Goal: Task Accomplishment & Management: Complete application form

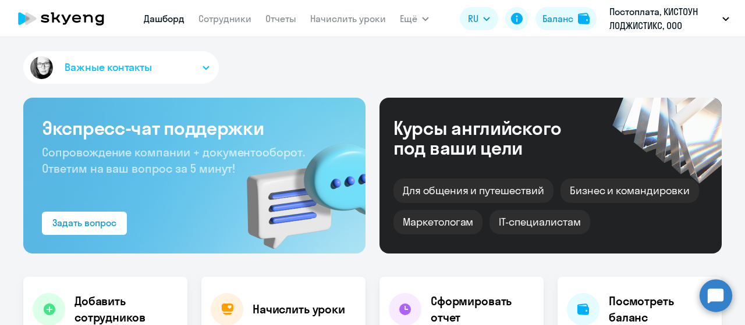
click at [212, 22] on link "Сотрудники" at bounding box center [224, 19] width 53 height 12
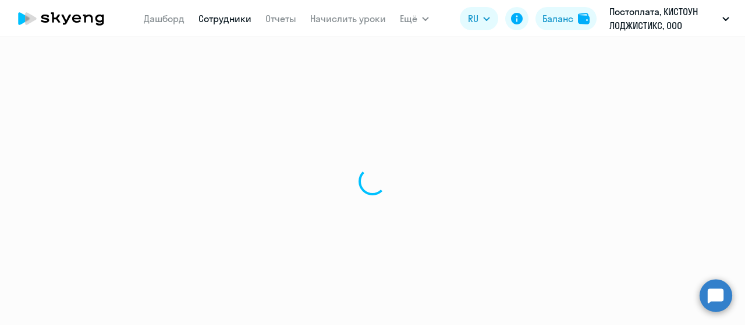
select select "30"
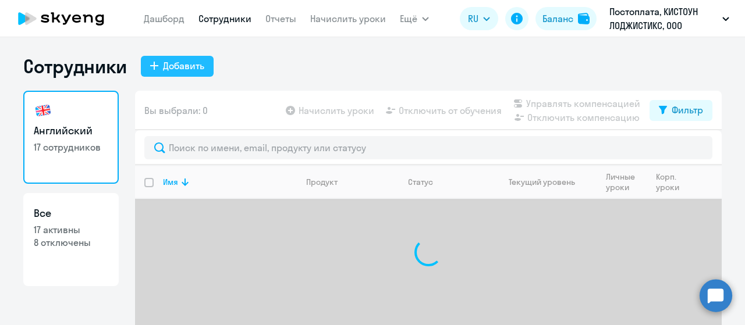
click at [163, 63] on div "Добавить" at bounding box center [183, 66] width 41 height 14
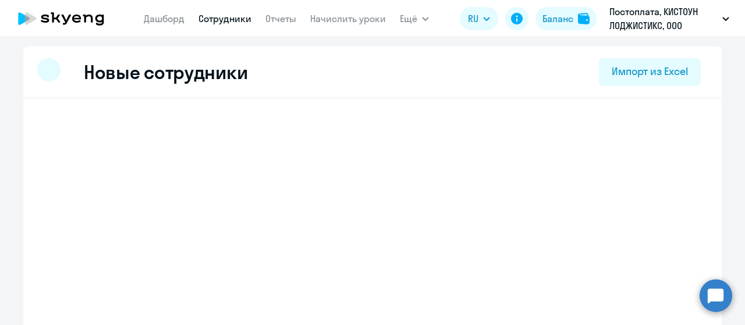
select select "english_adult_self_study"
select select "3"
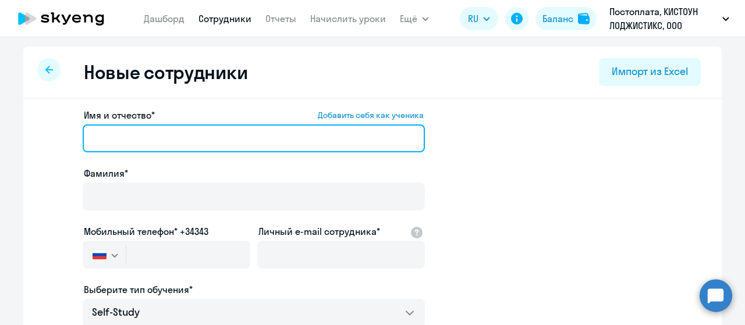
click at [241, 142] on input "Имя и отчество* Добавить себя как ученика" at bounding box center [254, 138] width 342 height 28
type input "G"
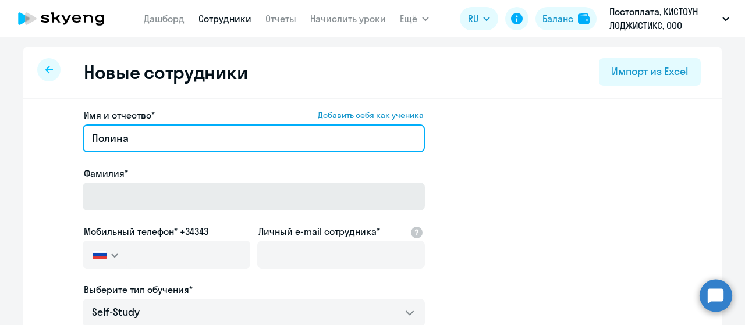
type input "Полина"
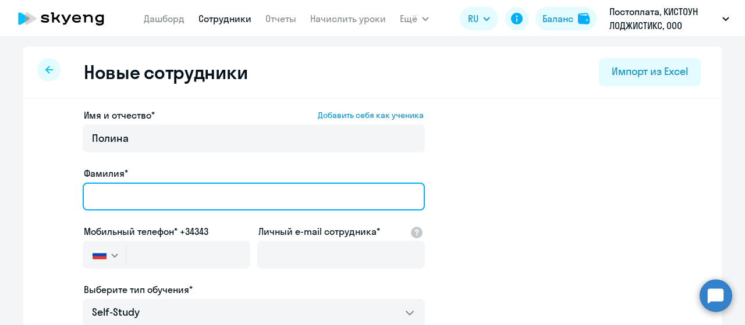
click at [209, 188] on input "Фамилия*" at bounding box center [254, 197] width 342 height 28
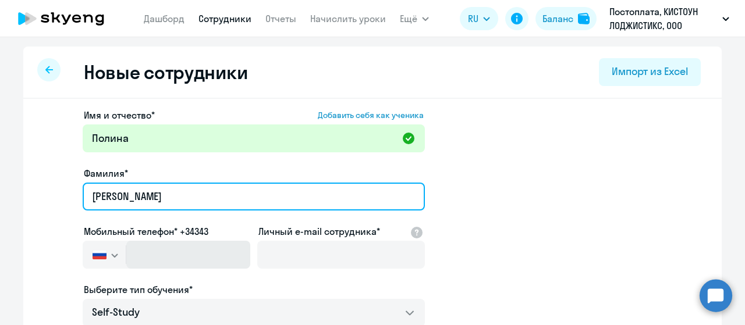
type input "[PERSON_NAME]"
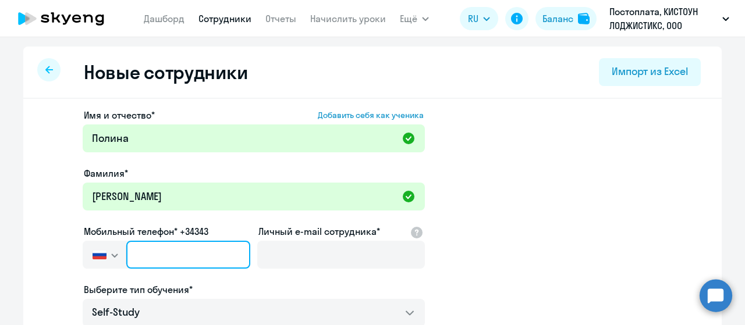
click at [168, 254] on input "text" at bounding box center [188, 255] width 124 height 28
paste input "[PHONE_NUMBER]"
type input "[PHONE_NUMBER]"
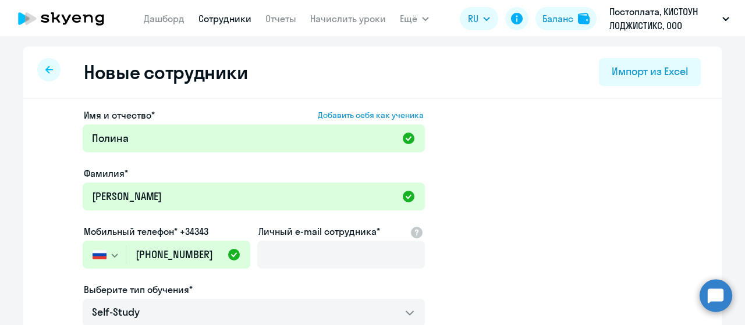
click at [340, 236] on label "Личный e-mail сотрудника*" at bounding box center [319, 232] width 122 height 14
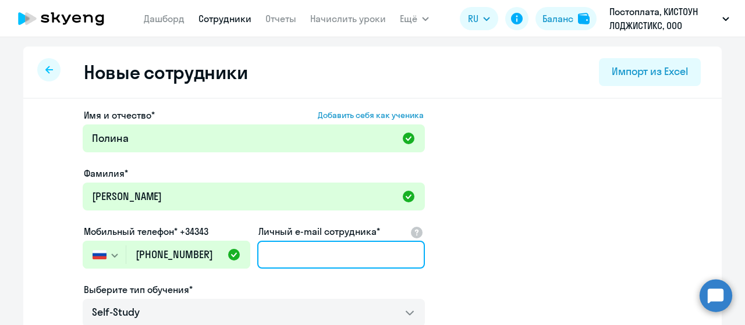
click at [340, 241] on input "Личный e-mail сотрудника*" at bounding box center [341, 255] width 168 height 28
paste input "[EMAIL_ADDRESS][DOMAIN_NAME]"
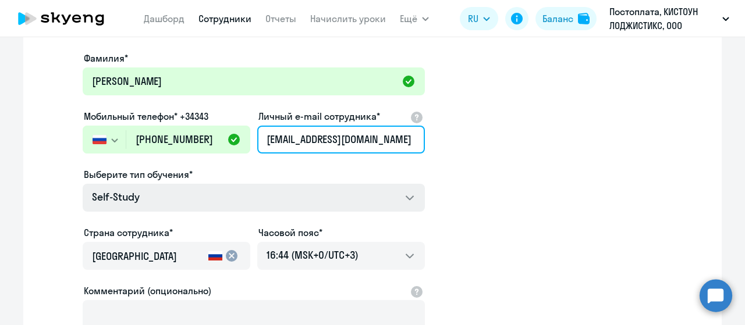
scroll to position [116, 0]
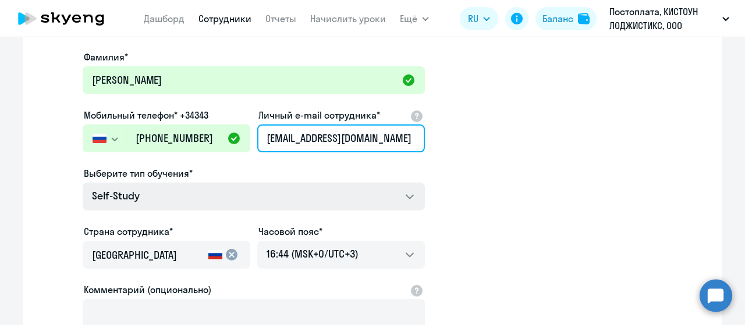
type input "[EMAIL_ADDRESS][DOMAIN_NAME]"
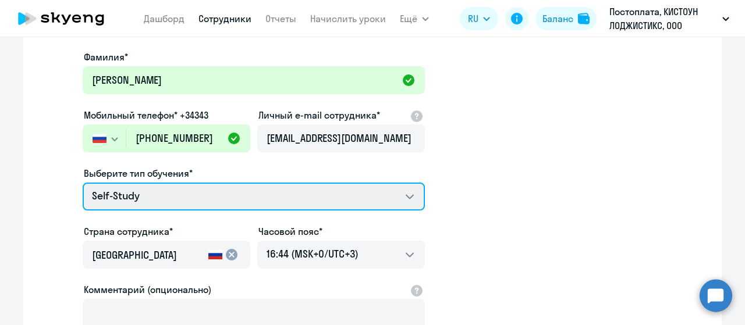
scroll to position [0, 0]
click at [339, 200] on select "Self-Study Talks 15 минутные разговоры на английском Премиум [DEMOGRAPHIC_DATA]…" at bounding box center [254, 197] width 342 height 28
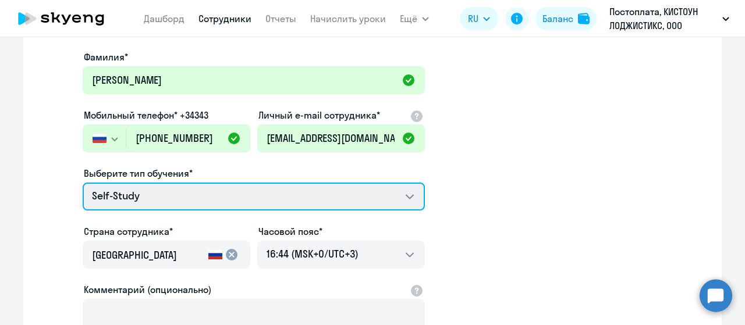
select select "english_adult_not_native_speaker_premium"
click at [83, 183] on select "Self-Study Talks 15 минутные разговоры на английском Премиум [DEMOGRAPHIC_DATA]…" at bounding box center [254, 197] width 342 height 28
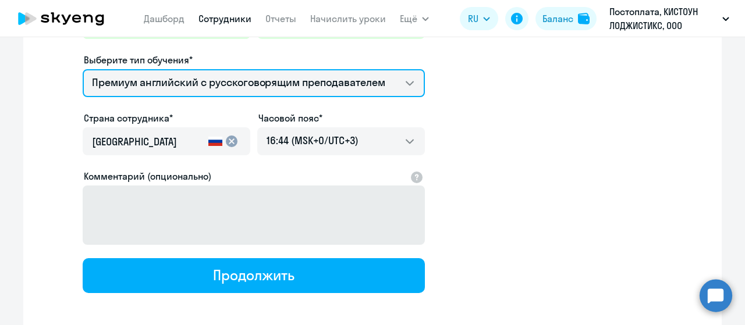
scroll to position [233, 0]
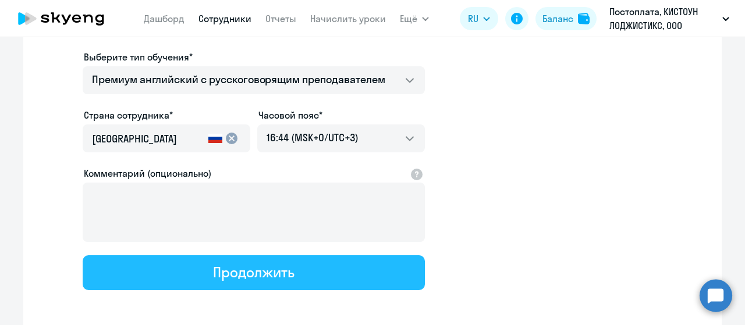
click at [265, 268] on div "Продолжить" at bounding box center [253, 272] width 81 height 19
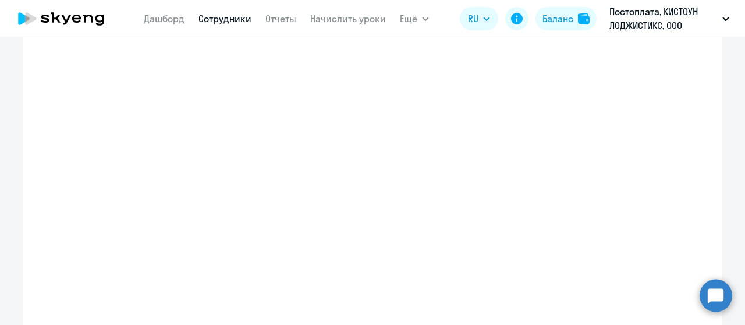
select select "english_adult_not_native_speaker_premium"
select select "3"
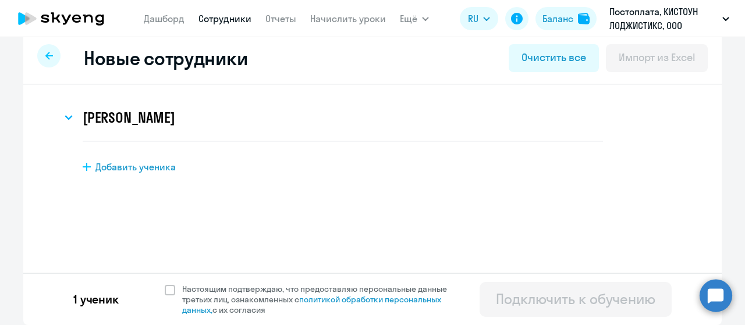
scroll to position [0, 0]
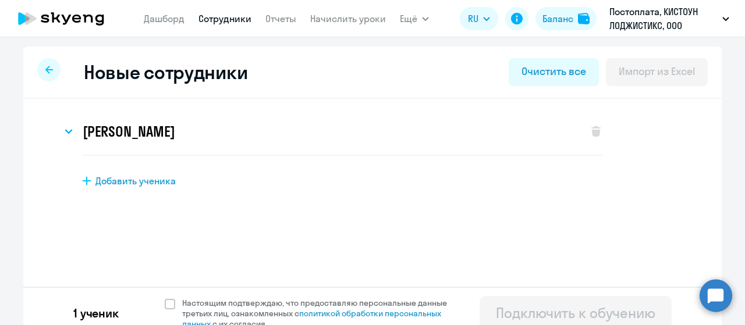
click at [129, 183] on span "Добавить ученика" at bounding box center [135, 181] width 80 height 13
select select "english_adult_self_study"
select select "3"
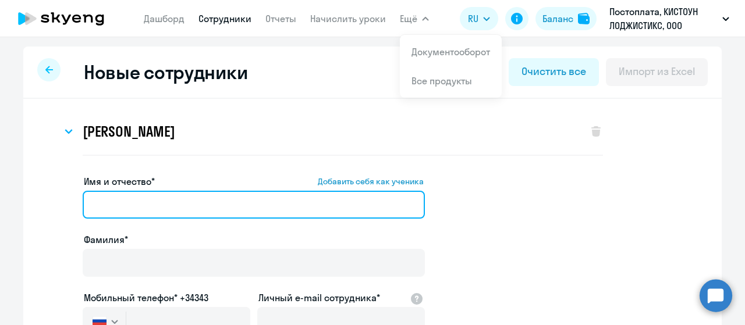
click at [213, 200] on input "Имя и отчество* Добавить себя как ученика" at bounding box center [254, 205] width 342 height 28
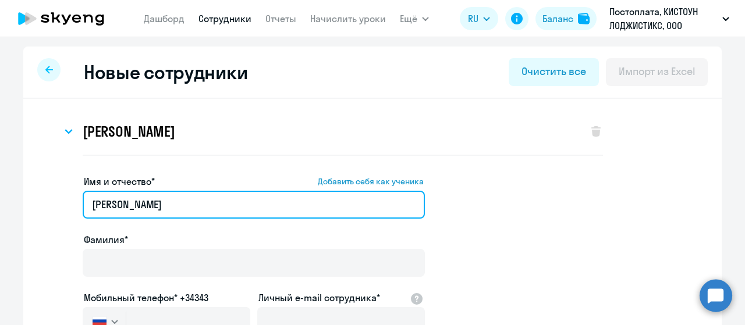
type input "[PERSON_NAME]"
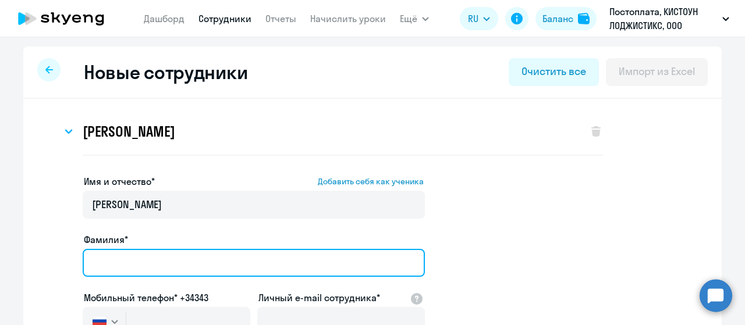
click at [129, 262] on input "Фамилия*" at bounding box center [254, 263] width 342 height 28
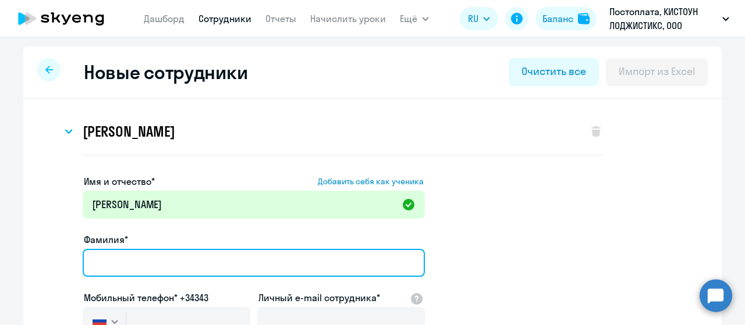
paste input "[PERSON_NAME]"
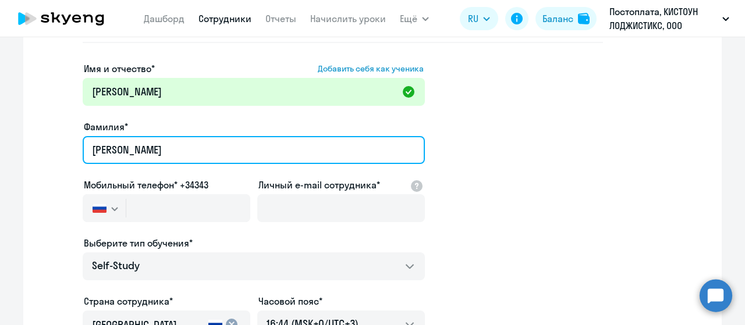
scroll to position [116, 0]
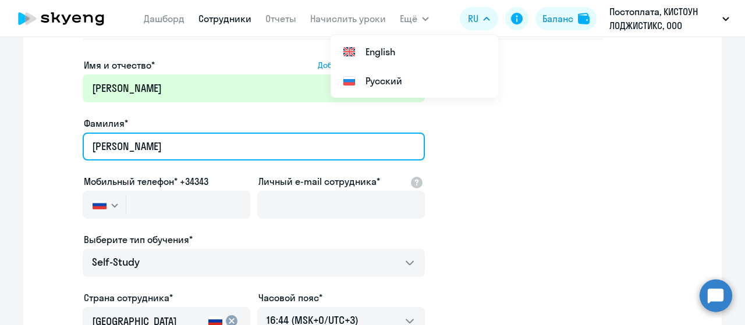
type input "[PERSON_NAME]"
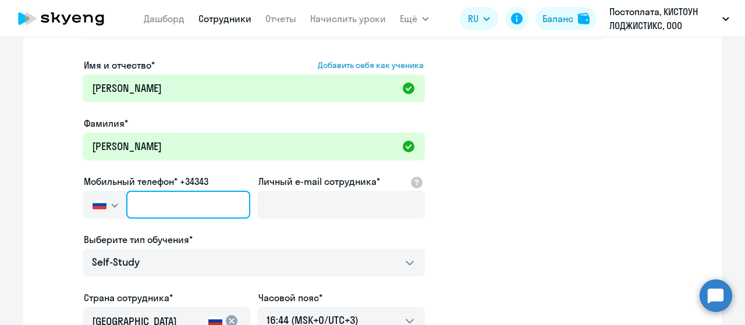
click at [162, 208] on input "text" at bounding box center [188, 205] width 124 height 28
paste input "[PHONE_NUMBER]"
type input "[PHONE_NUMBER]"
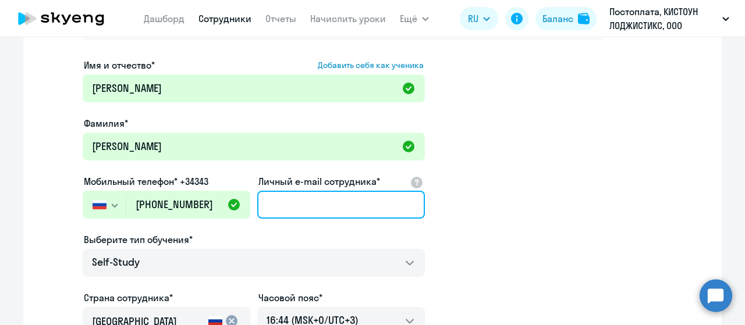
click at [328, 204] on input "Личный e-mail сотрудника*" at bounding box center [341, 205] width 168 height 28
paste input "[EMAIL_ADDRESS][DOMAIN_NAME]"
type input "[EMAIL_ADDRESS][DOMAIN_NAME]"
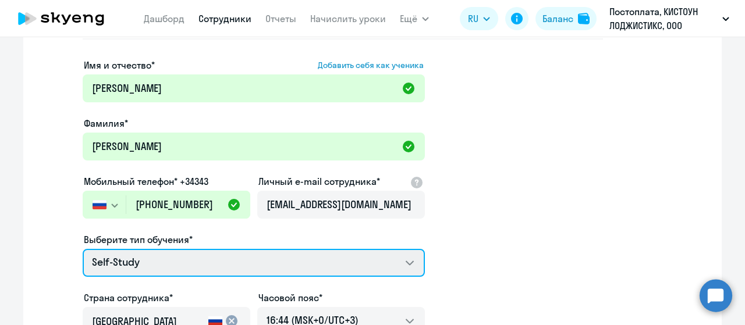
click at [284, 272] on select "Self-Study Talks 15 минутные разговоры на английском Премиум [DEMOGRAPHIC_DATA]…" at bounding box center [254, 263] width 342 height 28
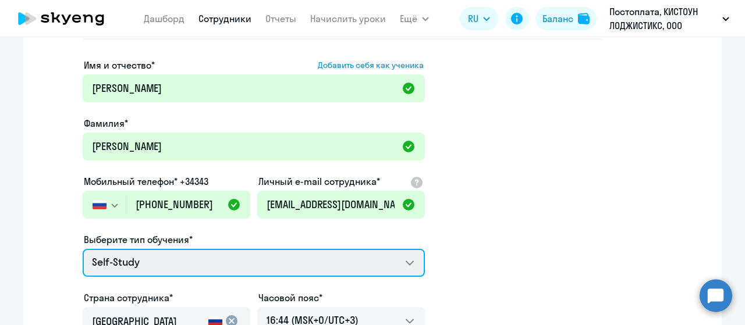
select select "english_adult_not_native_speaker_premium"
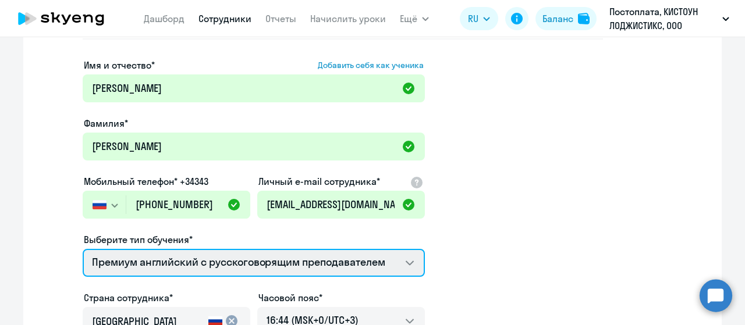
click at [83, 249] on select "Self-Study Talks 15 минутные разговоры на английском Премиум [DEMOGRAPHIC_DATA]…" at bounding box center [254, 263] width 342 height 28
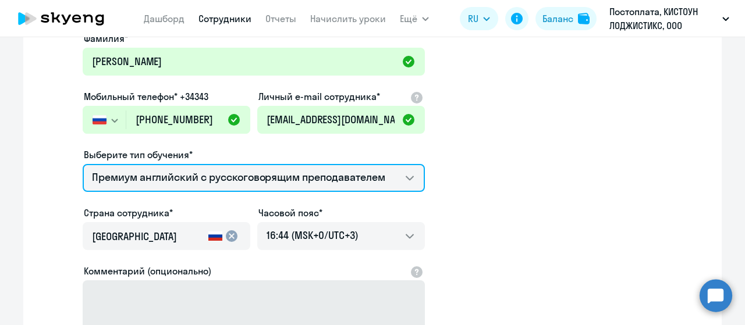
scroll to position [291, 0]
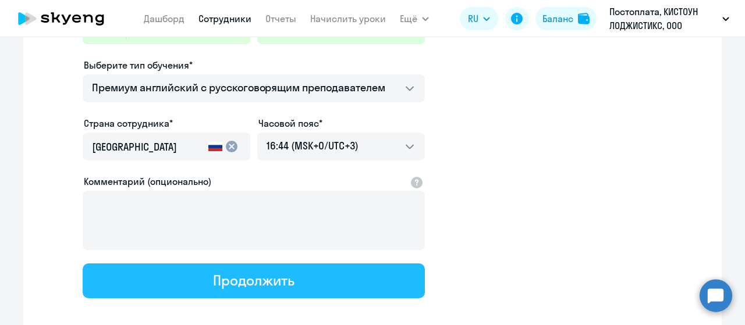
click at [326, 286] on button "Продолжить" at bounding box center [254, 281] width 342 height 35
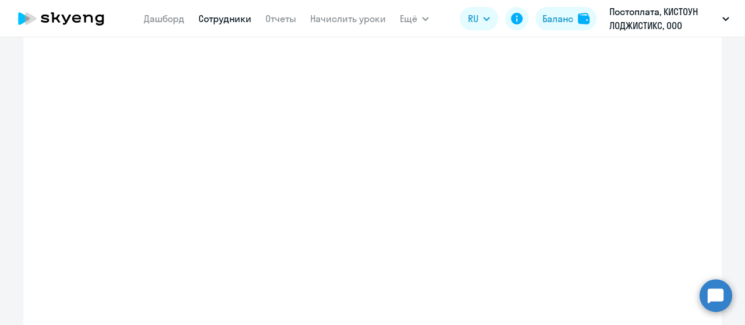
select select "english_adult_not_native_speaker_premium"
select select "3"
select select "english_adult_not_native_speaker_premium"
select select "3"
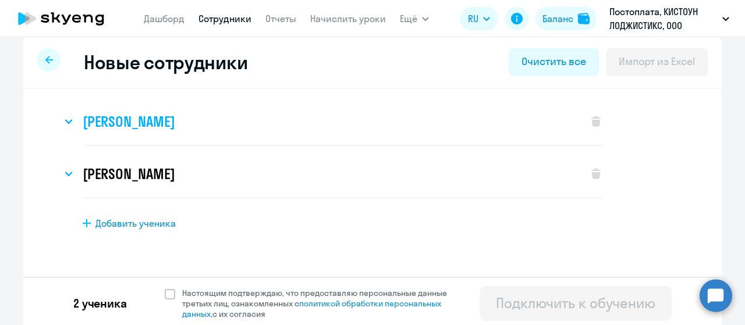
scroll to position [14, 0]
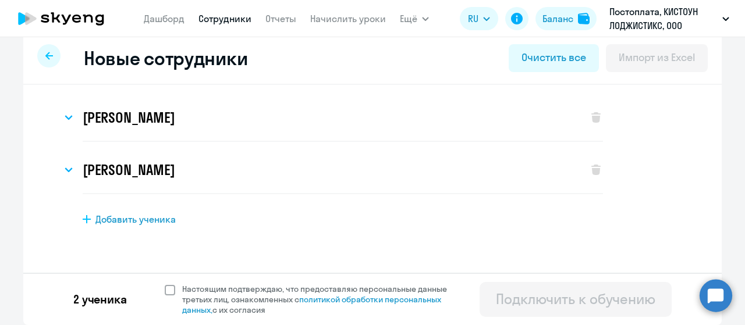
click at [165, 292] on span at bounding box center [170, 290] width 10 height 10
click at [165, 284] on input "Настоящим подтверждаю, что предоставляю персональные данные третьих лиц, ознако…" at bounding box center [164, 283] width 1 height 1
checkbox input "true"
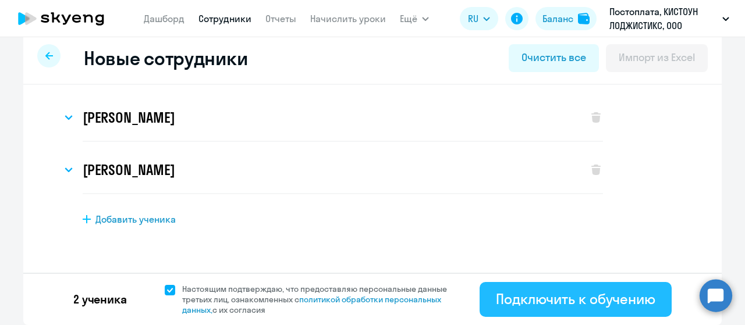
click at [557, 301] on div "Подключить к обучению" at bounding box center [575, 299] width 159 height 19
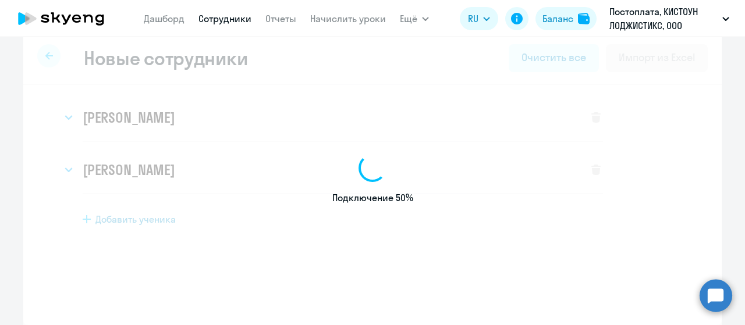
select select "english_adult_self_study"
select select "3"
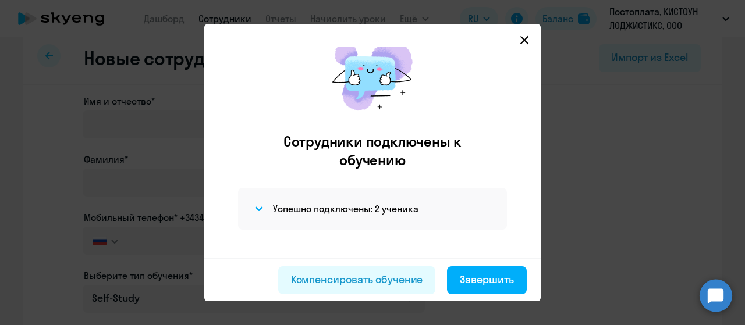
scroll to position [30, 0]
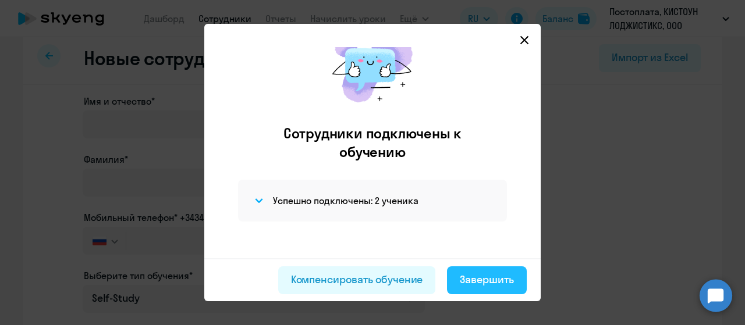
click at [492, 282] on div "Завершить" at bounding box center [487, 279] width 54 height 15
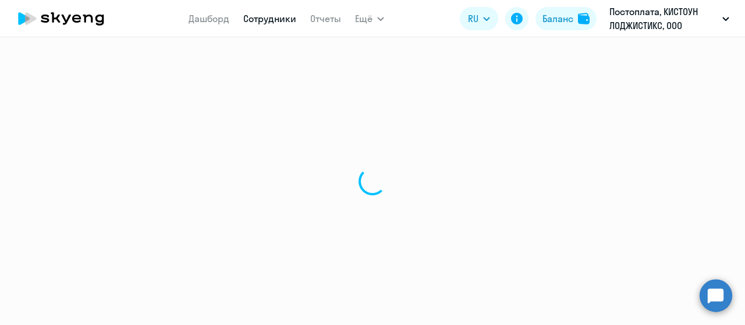
select select "30"
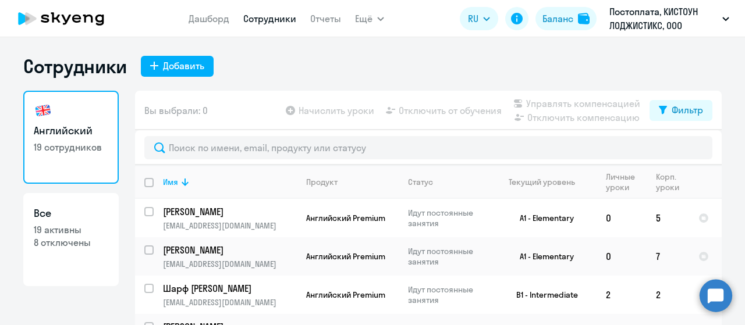
click at [332, 108] on app-table-action-button "Начислить уроки" at bounding box center [328, 111] width 91 height 14
click at [144, 212] on input "select row 40461070" at bounding box center [155, 218] width 23 height 23
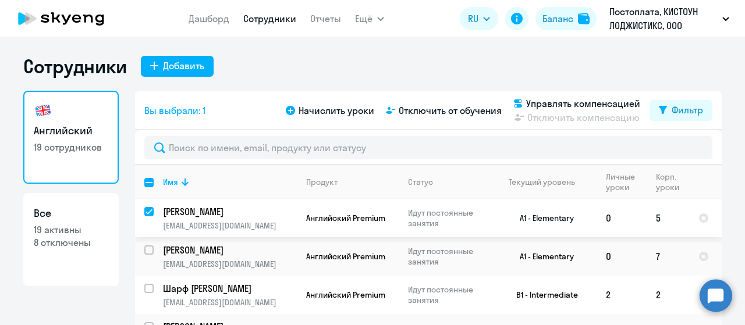
click at [144, 212] on input "deselect row 40461070" at bounding box center [155, 218] width 23 height 23
checkbox input "false"
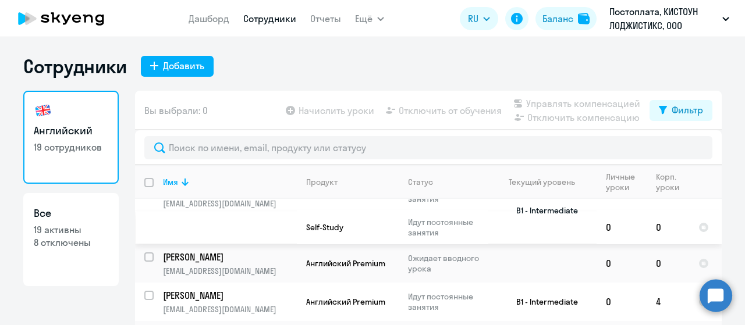
scroll to position [233, 0]
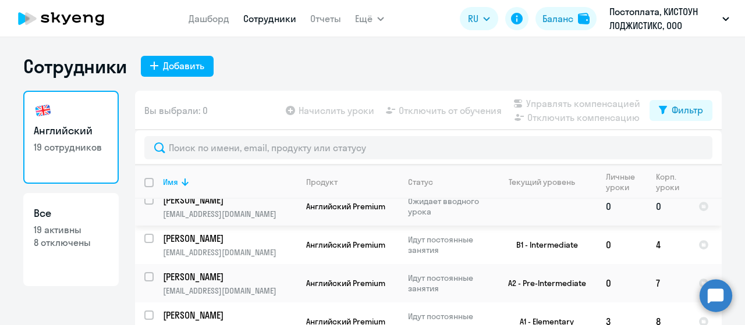
click at [148, 219] on input "select row 42566798" at bounding box center [155, 206] width 23 height 23
checkbox input "true"
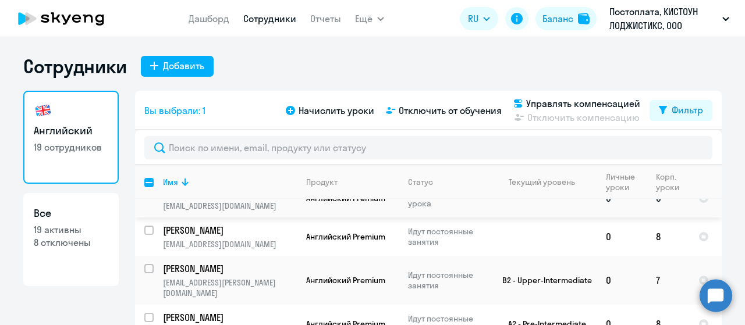
scroll to position [407, 0]
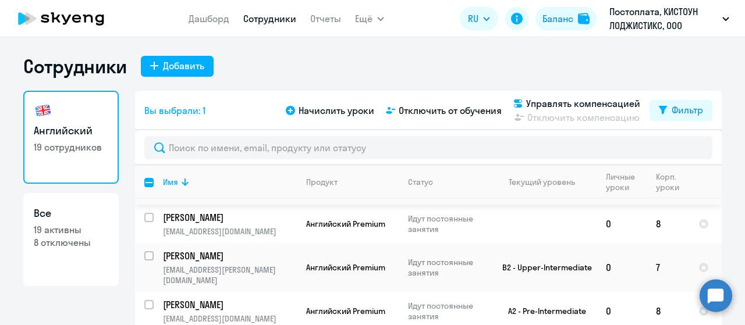
click at [148, 198] on input "select row 42566800" at bounding box center [155, 186] width 23 height 23
checkbox input "true"
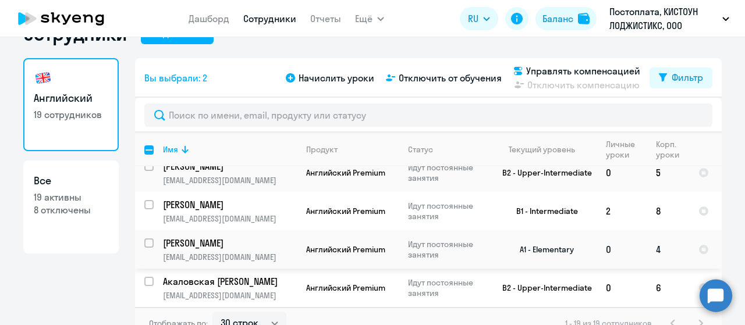
scroll to position [47, 0]
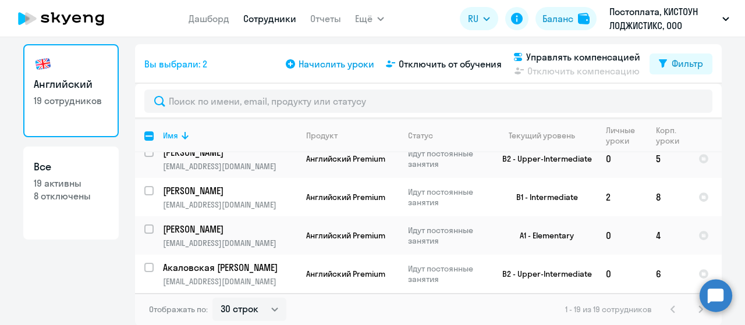
click at [329, 67] on span "Начислить уроки" at bounding box center [336, 64] width 76 height 14
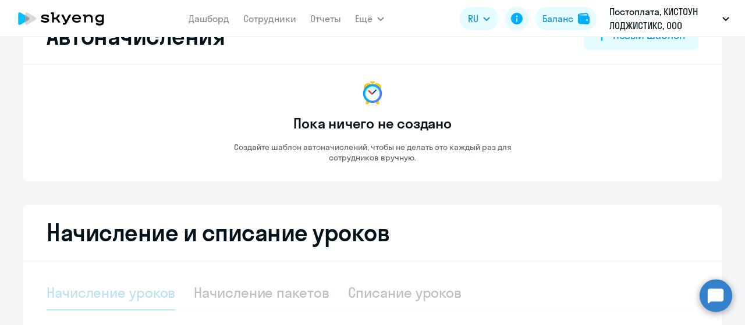
select select "10"
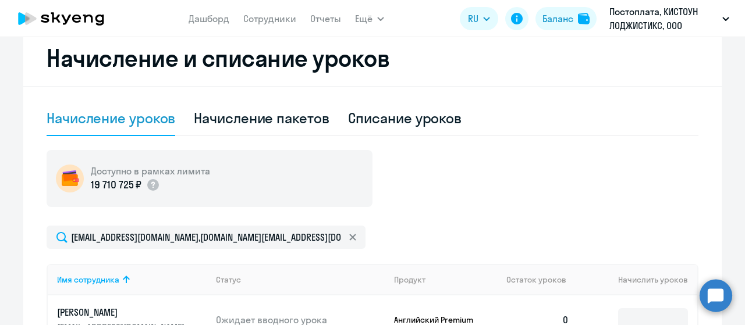
scroll to position [396, 0]
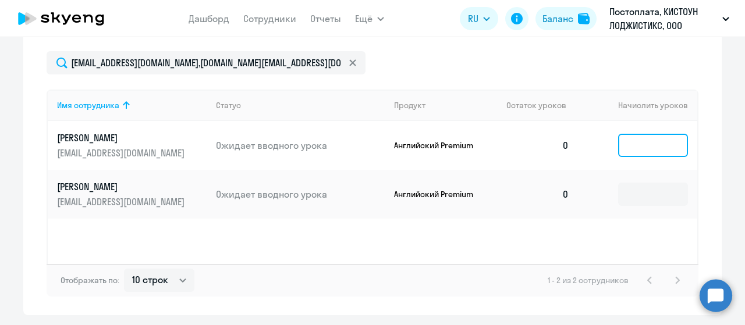
click at [670, 148] on input at bounding box center [653, 145] width 70 height 23
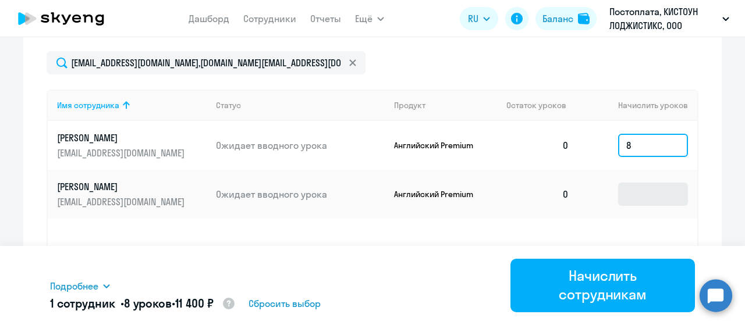
type input "8"
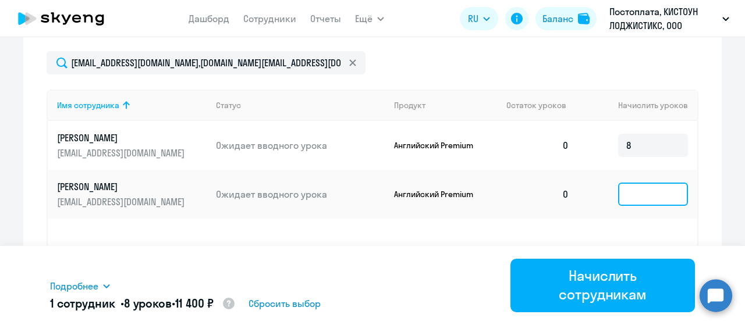
click at [634, 206] on input at bounding box center [653, 194] width 70 height 23
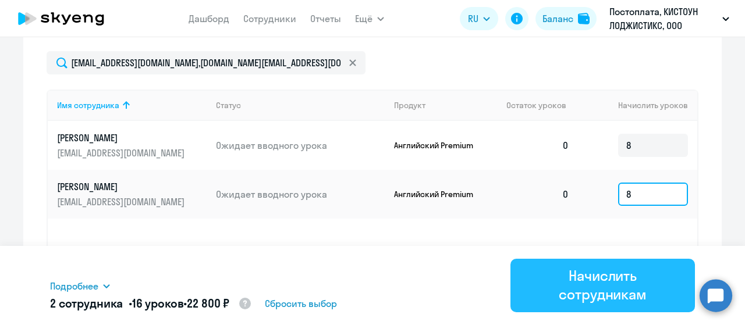
type input "8"
click at [600, 287] on div "Начислить сотрудникам" at bounding box center [602, 284] width 152 height 37
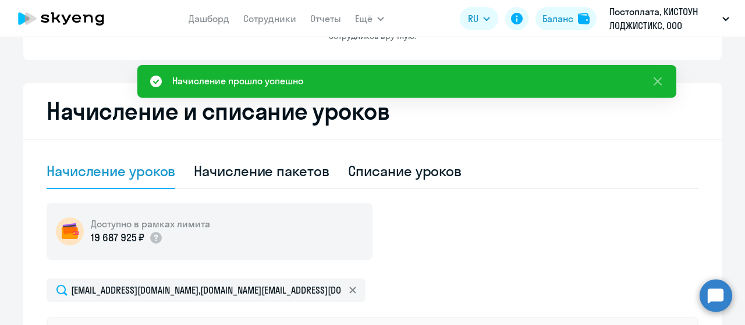
scroll to position [47, 0]
